Goal: Find contact information: Find contact information

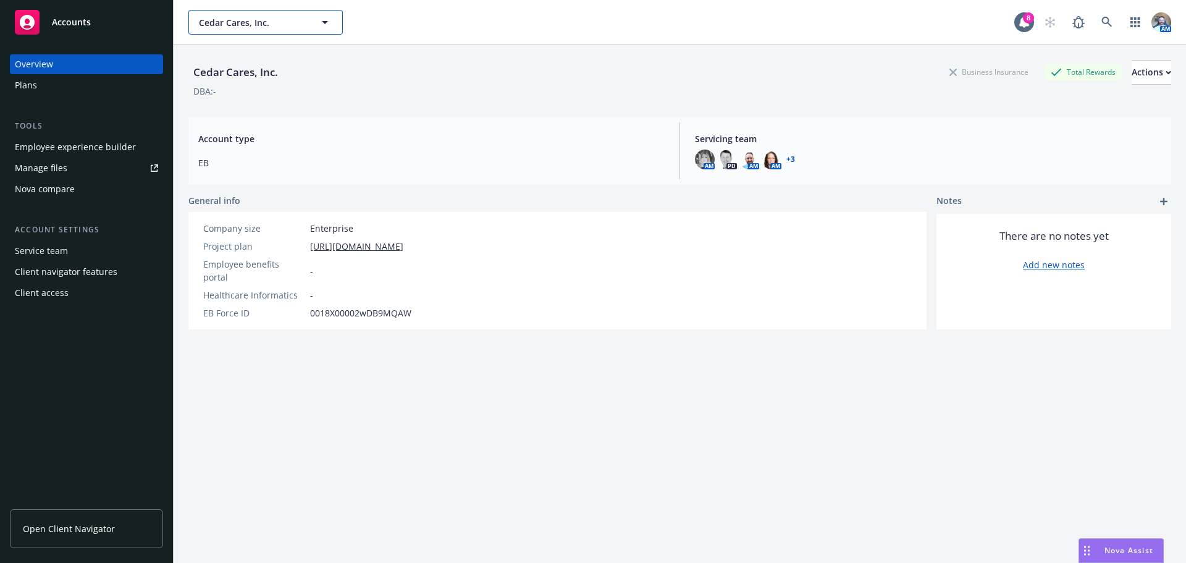
click at [254, 20] on span "Cedar Cares, Inc." at bounding box center [252, 22] width 107 height 13
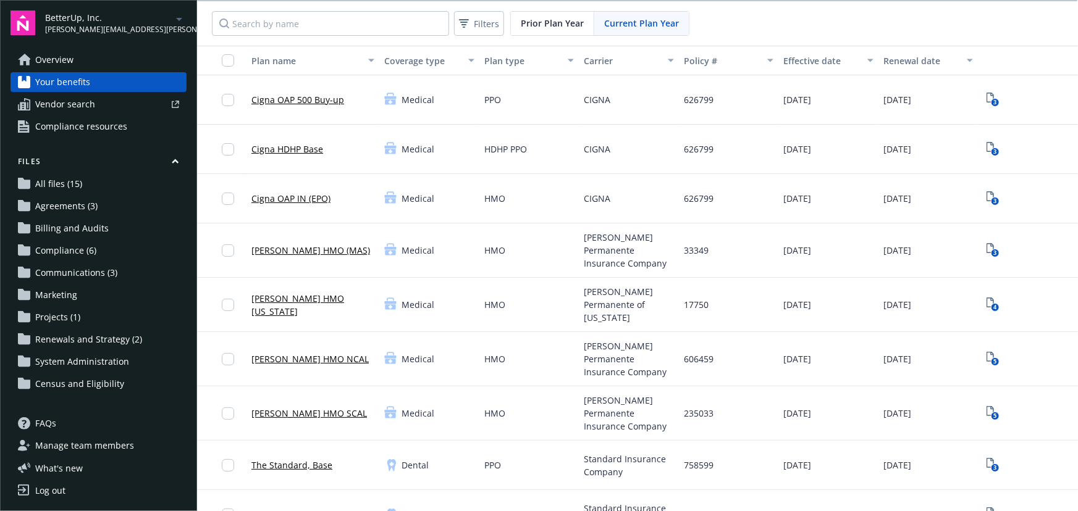
click at [58, 51] on span "Overview" at bounding box center [54, 60] width 38 height 20
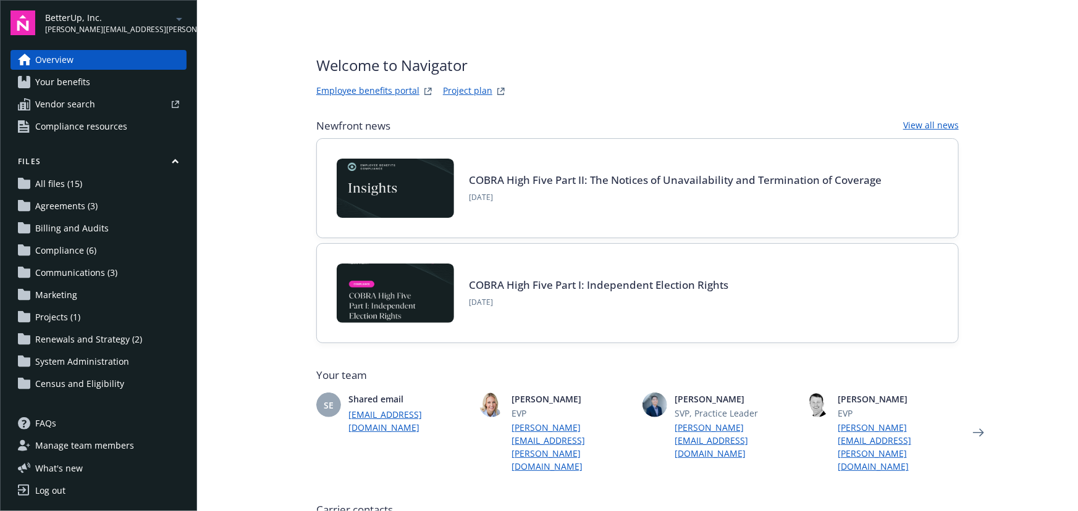
type input "AIG American General Life Insurance Company"
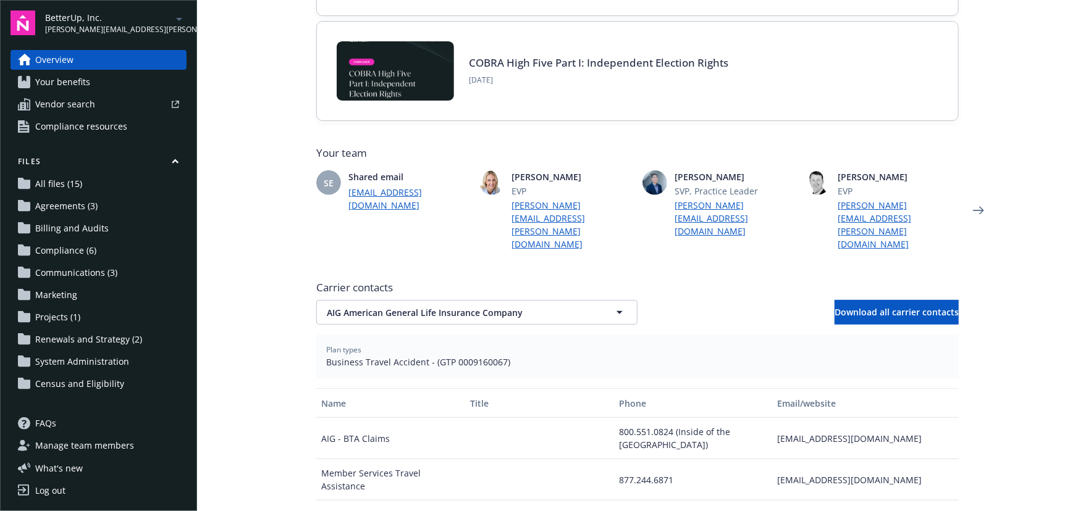
scroll to position [224, 0]
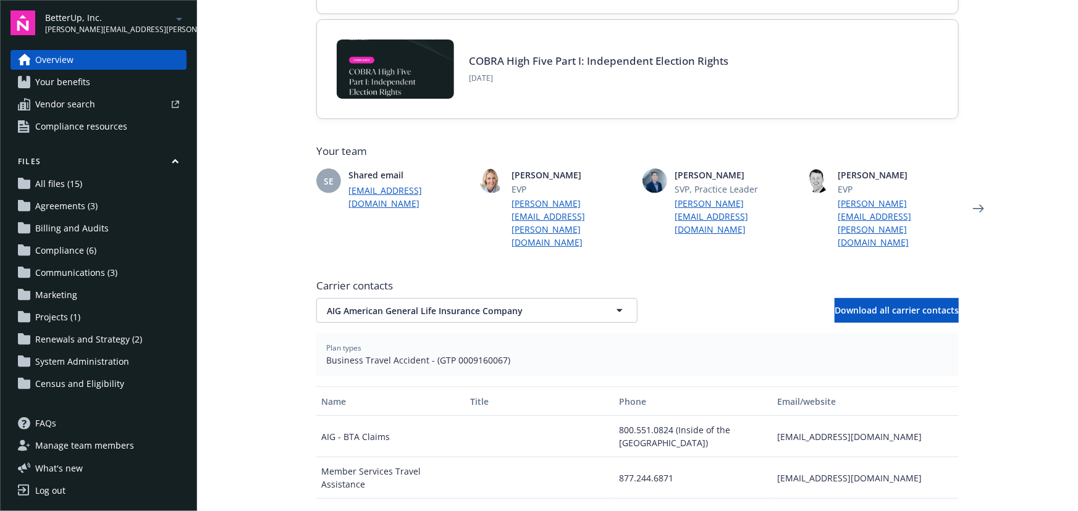
click at [447, 298] on div "Carrier contacts AIG American General Life Insurance Company AIG American Gener…" at bounding box center [637, 483] width 642 height 418
click at [445, 305] on span "AIG American General Life Insurance Company" at bounding box center [455, 311] width 257 height 13
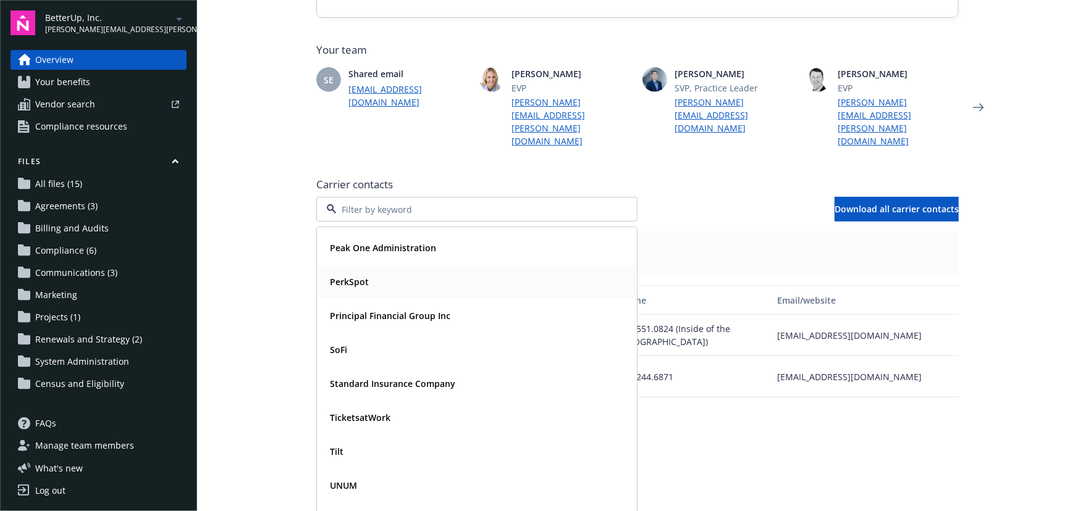
scroll to position [337, 0]
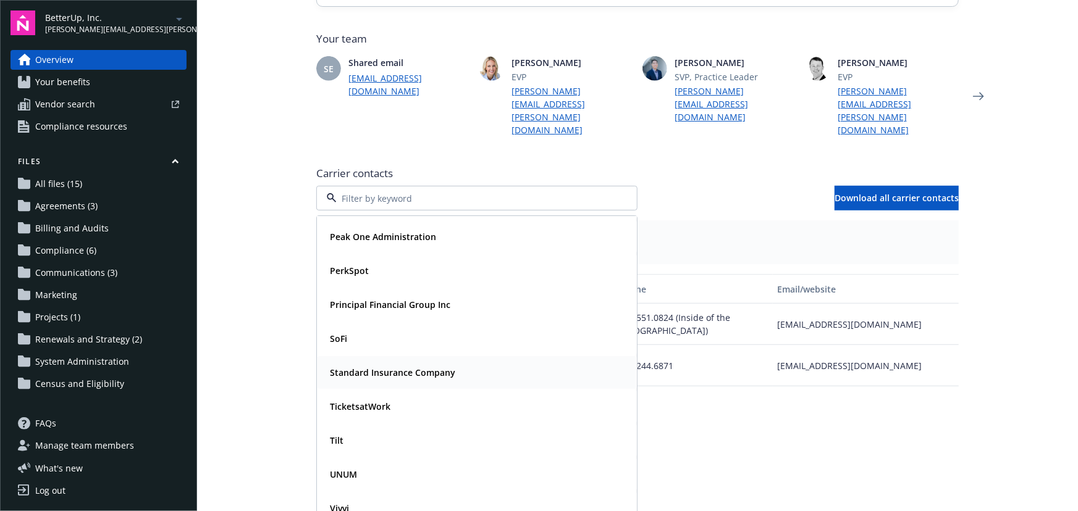
click at [377, 357] on div "Standard Insurance Company" at bounding box center [476, 372] width 319 height 33
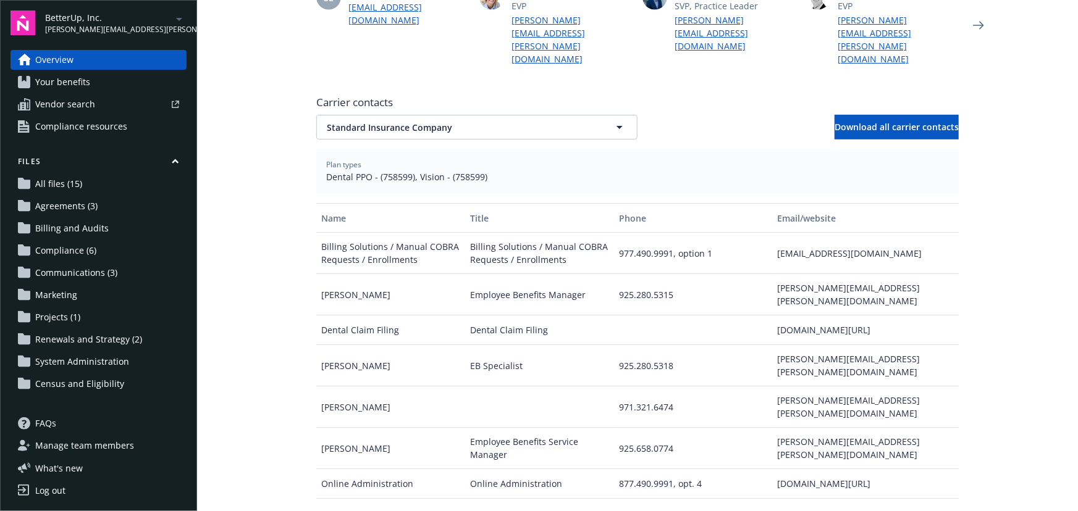
scroll to position [449, 0]
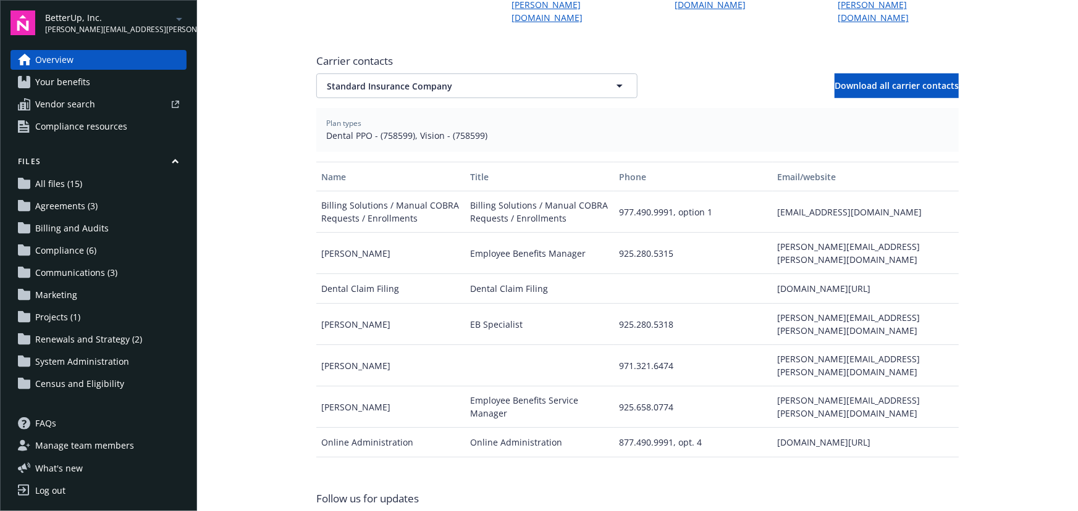
click at [883, 191] on div "adminserv@employeebenefitservice.com" at bounding box center [866, 211] width 186 height 41
copy div "adminserv@employeebenefitservice.com"
drag, startPoint x: 497, startPoint y: 108, endPoint x: 340, endPoint y: 115, distance: 156.4
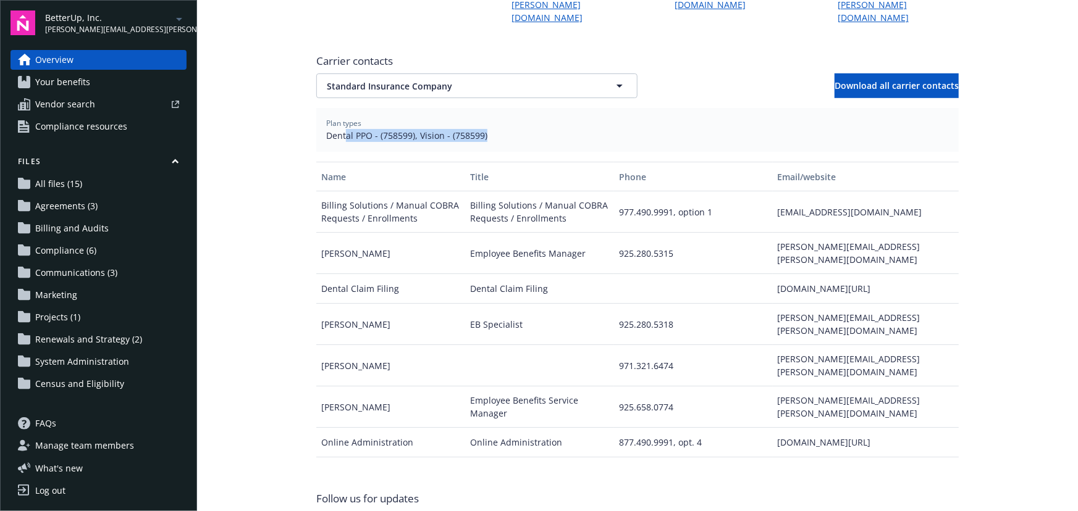
click at [340, 129] on span "Dental PPO - (758599), Vision - (758599)" at bounding box center [637, 135] width 623 height 13
